Goal: Task Accomplishment & Management: Manage account settings

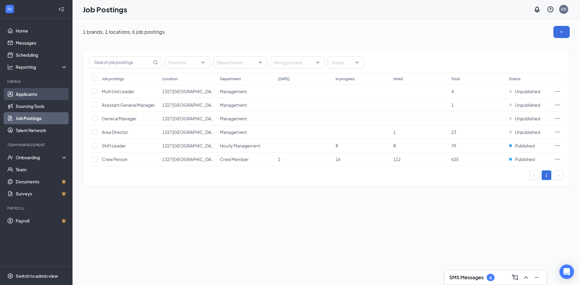
click at [35, 93] on link "Applicants" at bounding box center [42, 94] width 52 height 12
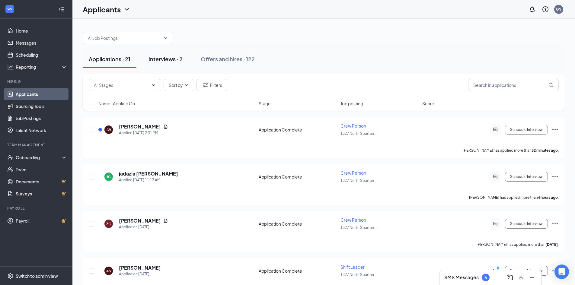
click at [179, 59] on div "Interviews · 2" at bounding box center [165, 59] width 34 height 8
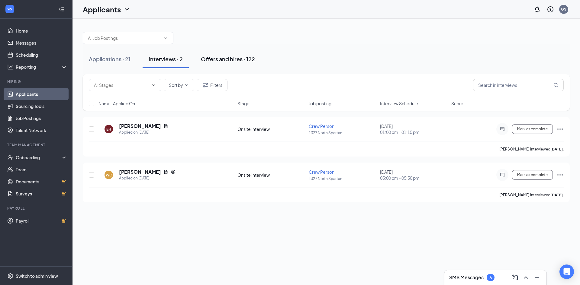
click at [208, 63] on button "Offers and hires · 122" at bounding box center [228, 59] width 66 height 18
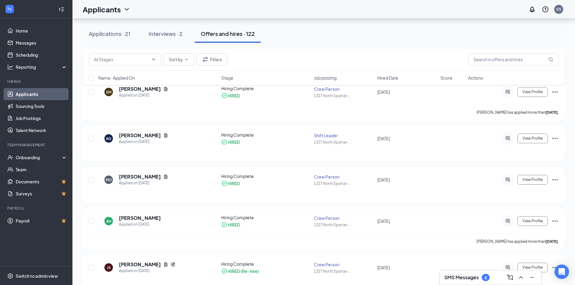
scroll to position [573, 0]
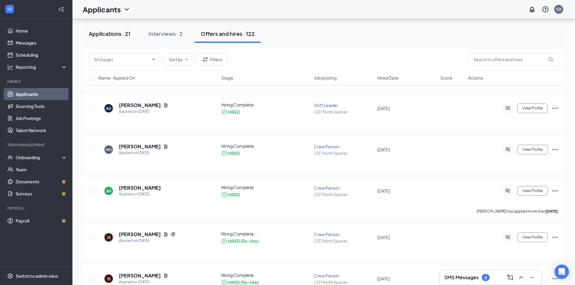
drag, startPoint x: 111, startPoint y: 35, endPoint x: 111, endPoint y: 42, distance: 6.7
click at [111, 36] on div "Applications · 21" at bounding box center [110, 34] width 42 height 8
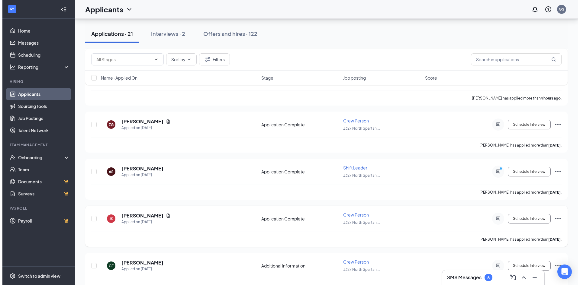
scroll to position [92, 0]
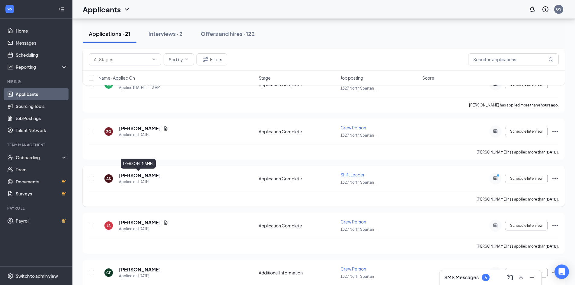
click at [141, 173] on h5 "[PERSON_NAME]" at bounding box center [140, 175] width 42 height 7
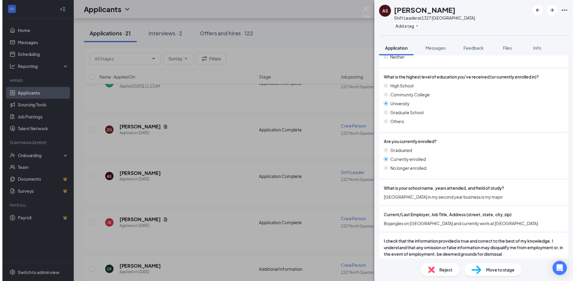
scroll to position [536, 0]
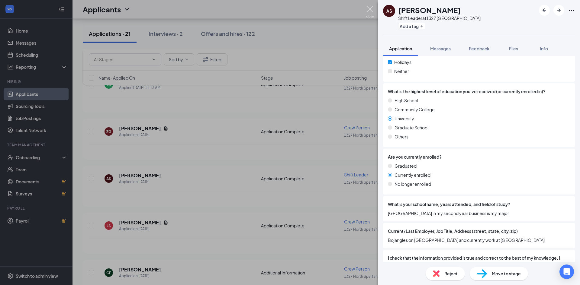
click at [370, 11] on img at bounding box center [370, 12] width 8 height 12
